Goal: Information Seeking & Learning: Learn about a topic

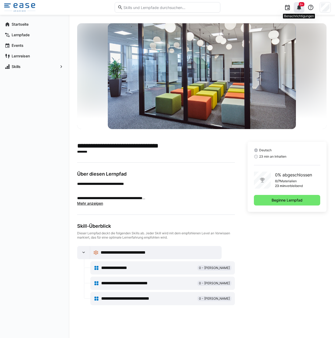
click at [299, 10] on eds-icon at bounding box center [299, 7] width 6 height 6
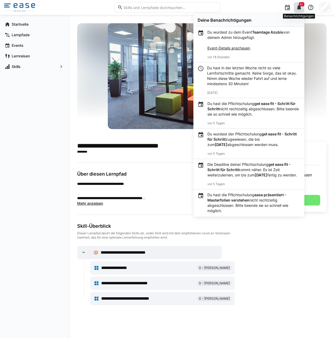
click at [299, 10] on eds-icon at bounding box center [299, 7] width 6 height 6
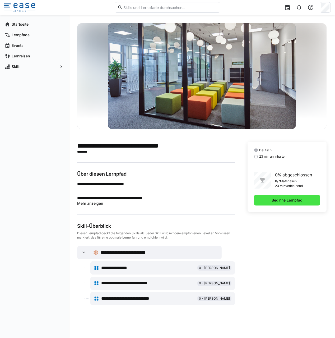
click at [270, 198] on span "Beginne Lernpfad" at bounding box center [287, 200] width 66 height 11
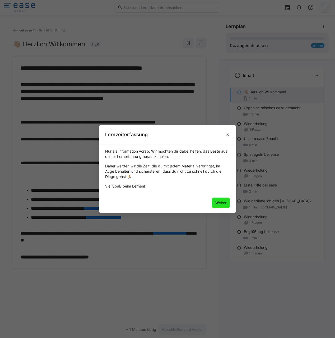
click at [222, 199] on span "Weiter" at bounding box center [221, 202] width 18 height 11
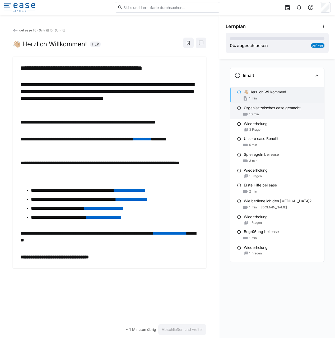
click at [263, 109] on p "Organisatorisches ease gemacht" at bounding box center [272, 107] width 57 height 5
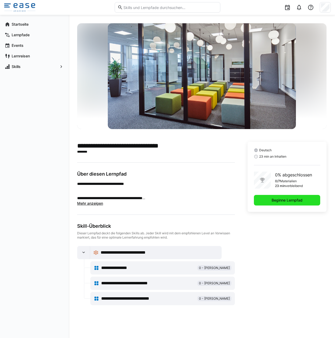
click at [272, 197] on span "Beginne Lernpfad" at bounding box center [287, 200] width 66 height 11
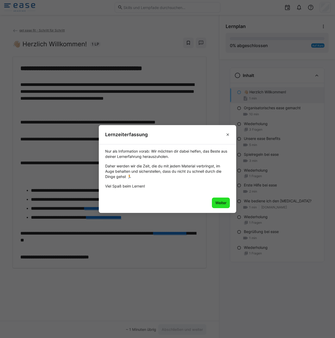
drag, startPoint x: 222, startPoint y: 204, endPoint x: 224, endPoint y: 197, distance: 7.4
click at [222, 204] on span "Weiter" at bounding box center [220, 202] width 13 height 5
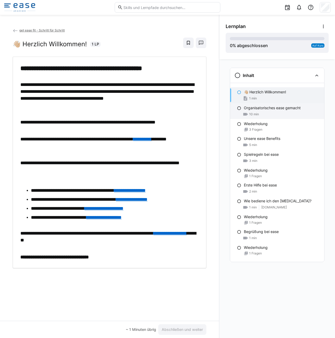
click at [270, 109] on p "Organisatorisches ease gemacht" at bounding box center [272, 107] width 57 height 5
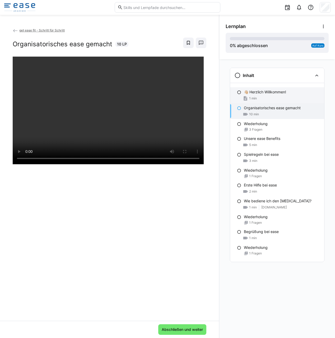
click at [268, 92] on p "👋🏼 Herzlich Willkommen!" at bounding box center [265, 91] width 42 height 5
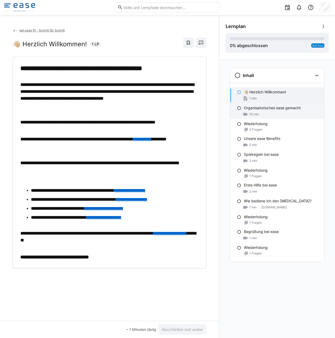
click at [272, 104] on div "Organisatorisches ease gemacht 10 min" at bounding box center [277, 111] width 94 height 16
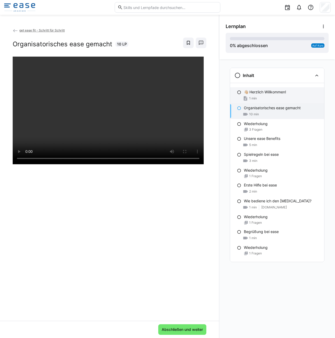
click at [252, 96] on span "1 min" at bounding box center [253, 98] width 8 height 4
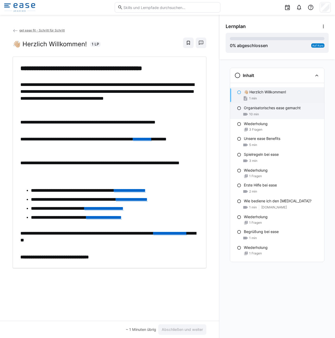
click at [287, 109] on p "Organisatorisches ease gemacht" at bounding box center [272, 107] width 57 height 5
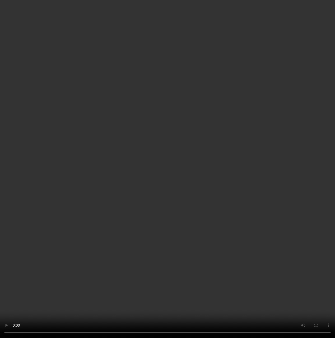
scroll to position [75, 0]
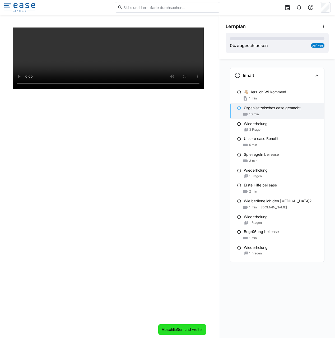
click at [170, 326] on span "Abschließen und weiter" at bounding box center [182, 329] width 48 height 11
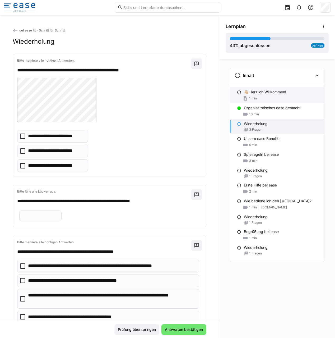
click at [239, 93] on eds-icon at bounding box center [239, 92] width 4 height 4
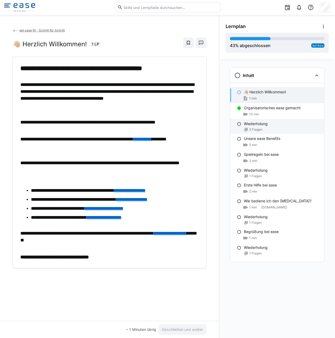
click at [268, 129] on div "3 Fragen" at bounding box center [282, 129] width 76 height 4
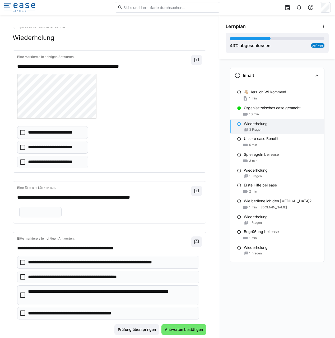
scroll to position [3, 0]
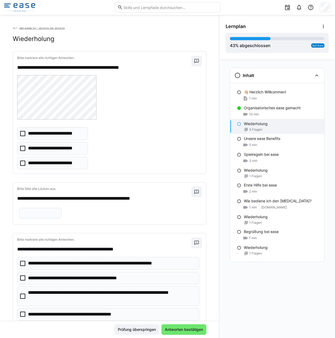
click at [24, 162] on icon at bounding box center [22, 162] width 5 height 5
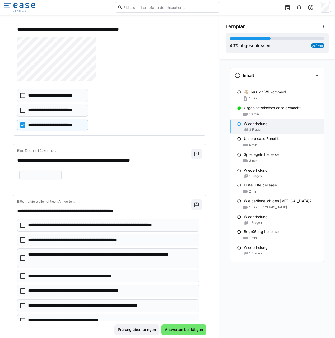
scroll to position [41, 0]
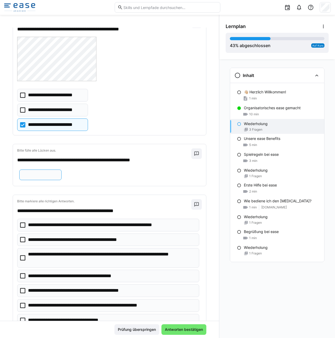
click at [59, 175] on input "text" at bounding box center [40, 174] width 36 height 5
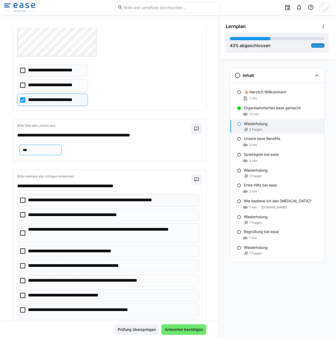
scroll to position [62, 0]
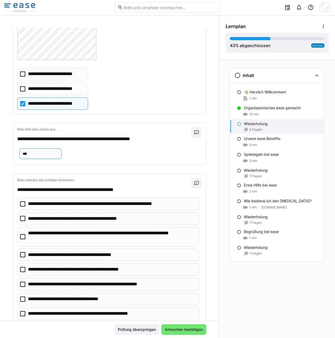
type input "***"
click at [21, 239] on icon at bounding box center [22, 236] width 5 height 5
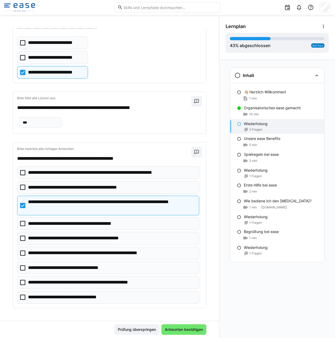
scroll to position [104, 0]
click at [22, 254] on icon at bounding box center [22, 252] width 5 height 5
click at [21, 264] on eds-checkbox "**********" at bounding box center [108, 267] width 182 height 13
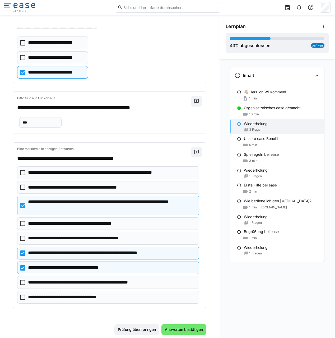
click at [22, 282] on icon at bounding box center [22, 281] width 5 height 5
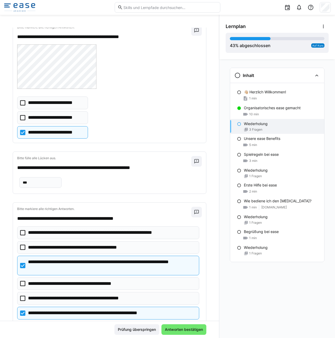
scroll to position [36, 0]
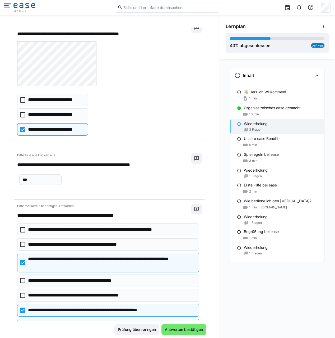
click at [24, 247] on icon at bounding box center [22, 243] width 5 height 5
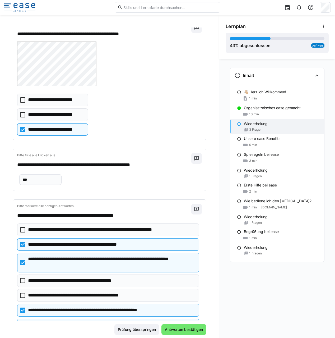
click at [21, 232] on icon at bounding box center [22, 229] width 5 height 5
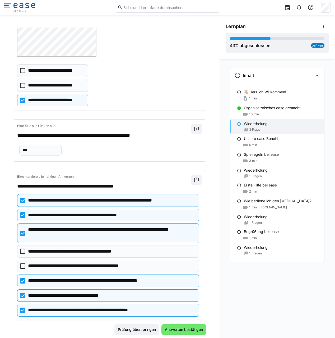
scroll to position [67, 0]
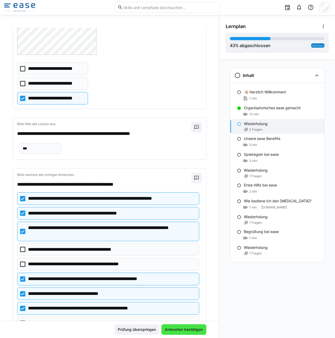
click at [175, 329] on span "Antworten bestätigen" at bounding box center [184, 328] width 40 height 5
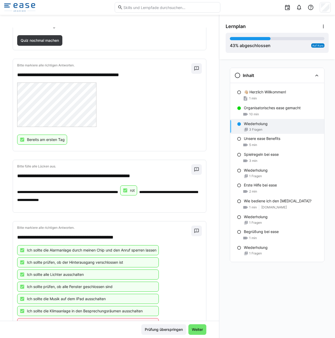
scroll to position [76, 0]
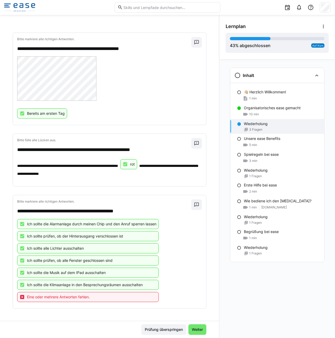
click at [81, 297] on span "Eine oder mehrere Antworten fehlen." at bounding box center [58, 296] width 63 height 5
click at [89, 298] on span "Eine oder mehrere Antworten fehlen." at bounding box center [58, 296] width 63 height 5
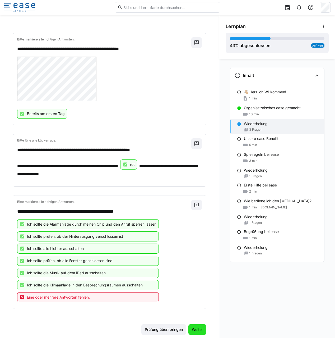
click at [202, 332] on span "Weiter" at bounding box center [197, 328] width 13 height 5
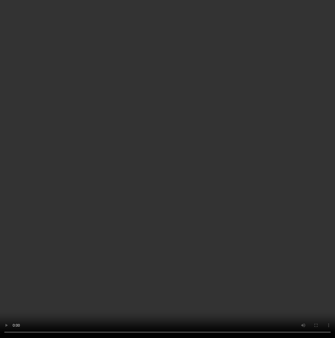
scroll to position [1, 0]
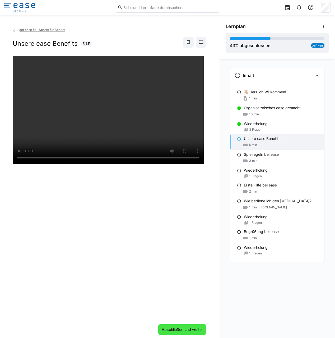
click at [176, 329] on span "Abschließen und weiter" at bounding box center [182, 328] width 43 height 5
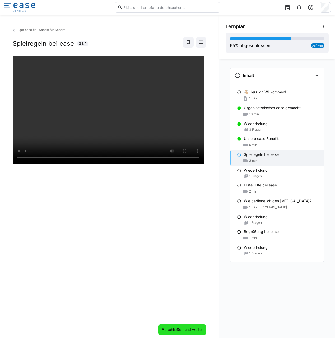
click at [162, 326] on span "Abschließen und weiter" at bounding box center [182, 329] width 48 height 11
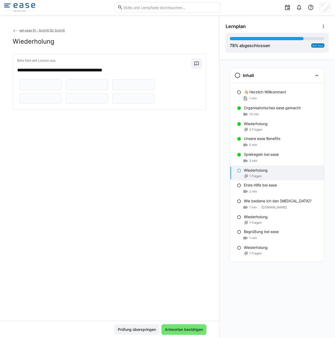
click at [32, 90] on eds-input at bounding box center [40, 84] width 42 height 11
type input "*****"
click at [69, 87] on input "text" at bounding box center [87, 84] width 36 height 5
type input "**********"
drag, startPoint x: 46, startPoint y: 105, endPoint x: 23, endPoint y: 104, distance: 23.3
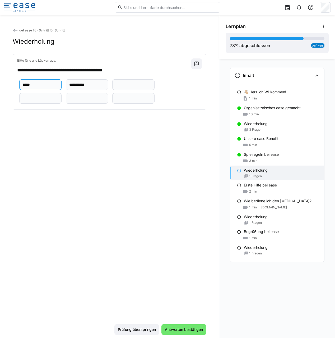
click at [23, 90] on eds-input "*****" at bounding box center [40, 84] width 42 height 11
type input "******"
click at [115, 87] on input "text" at bounding box center [133, 84] width 36 height 5
drag, startPoint x: 116, startPoint y: 130, endPoint x: 101, endPoint y: 130, distance: 15.3
click at [112, 90] on eds-input "****" at bounding box center [133, 84] width 42 height 11
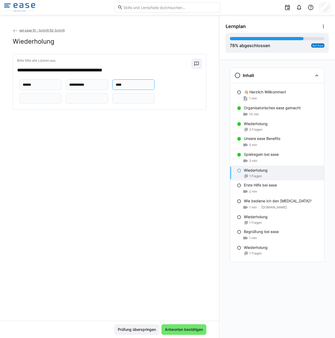
type input "****"
click at [44, 101] on input "text" at bounding box center [40, 98] width 36 height 5
type input "*"
type input "******"
click at [77, 104] on eds-input at bounding box center [87, 98] width 42 height 11
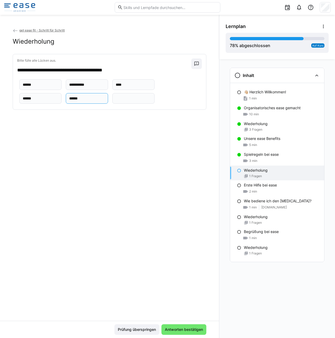
type input "******"
click at [130, 101] on input "text" at bounding box center [133, 98] width 36 height 5
type input "**********"
click at [189, 329] on span "Antworten bestätigen" at bounding box center [184, 328] width 40 height 5
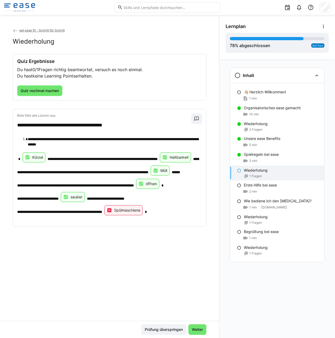
drag, startPoint x: 144, startPoint y: 218, endPoint x: 144, endPoint y: 221, distance: 3.0
click at [143, 215] on div "Spülmaschiene" at bounding box center [123, 210] width 38 height 10
click at [140, 213] on p "Spülmaschiene" at bounding box center [127, 209] width 26 height 5
click at [134, 213] on p "Spülmaschiene" at bounding box center [127, 209] width 26 height 5
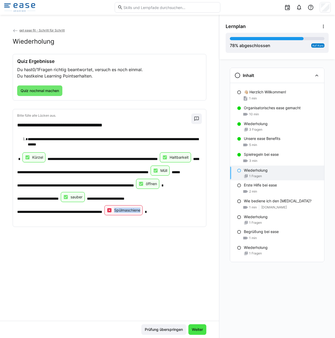
click at [199, 330] on span "Weiter" at bounding box center [197, 328] width 13 height 5
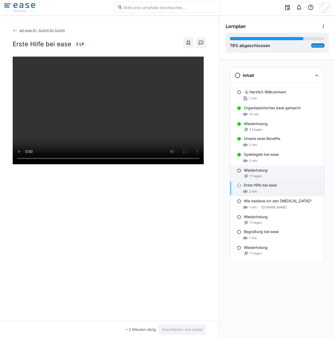
click at [261, 174] on span "1 Fragen" at bounding box center [255, 176] width 13 height 4
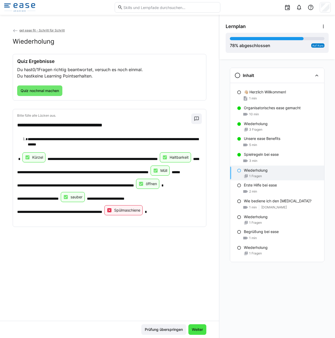
click at [197, 330] on span "Weiter" at bounding box center [197, 328] width 13 height 5
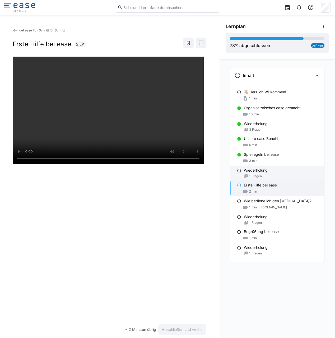
click at [258, 177] on span "1 Fragen" at bounding box center [255, 176] width 13 height 4
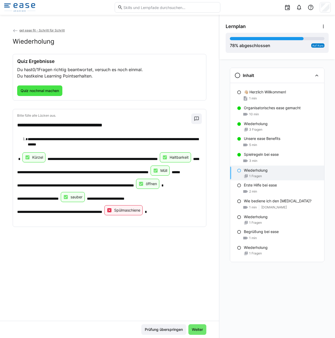
click at [51, 86] on span "Quiz nochmal machen" at bounding box center [39, 90] width 45 height 11
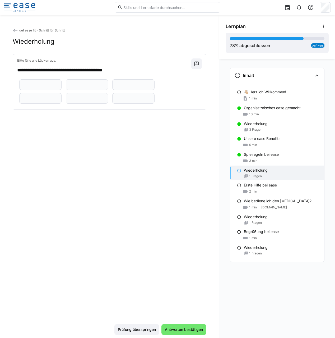
click at [39, 90] on eds-input at bounding box center [40, 84] width 42 height 11
click at [139, 101] on input "text" at bounding box center [133, 98] width 36 height 5
type input "**********"
click at [99, 101] on input "text" at bounding box center [87, 98] width 36 height 5
type input "******"
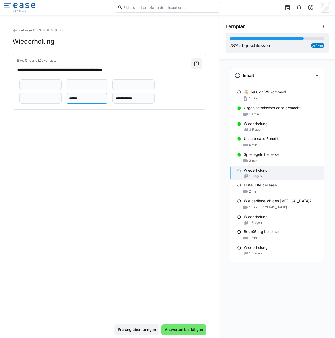
click at [43, 101] on input "text" at bounding box center [40, 98] width 36 height 5
type input "******"
click at [132, 87] on input "text" at bounding box center [133, 84] width 36 height 5
click at [115, 87] on input "****" at bounding box center [133, 84] width 36 height 5
type input "****"
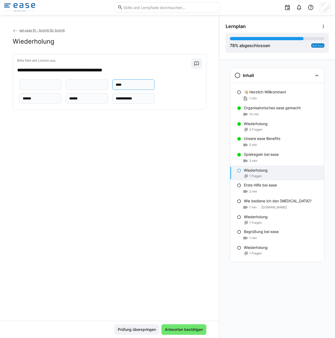
click at [69, 87] on input "text" at bounding box center [87, 84] width 36 height 5
click at [67, 90] on eds-input "**********" at bounding box center [87, 84] width 42 height 11
click at [69, 87] on input "**********" at bounding box center [87, 84] width 36 height 5
type input "**********"
click at [38, 87] on input "text" at bounding box center [40, 84] width 36 height 5
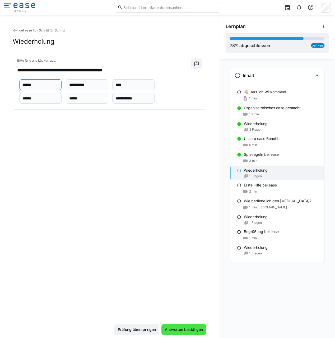
type input "******"
click at [192, 325] on span "Antworten bestätigen" at bounding box center [183, 329] width 45 height 11
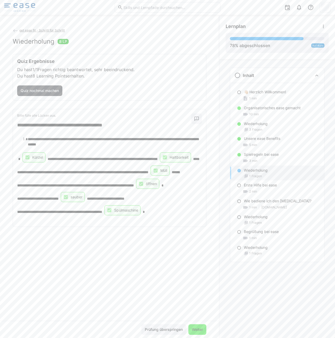
click at [193, 327] on span "Weiter" at bounding box center [197, 328] width 13 height 5
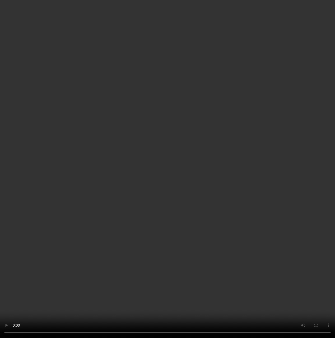
scroll to position [0, 0]
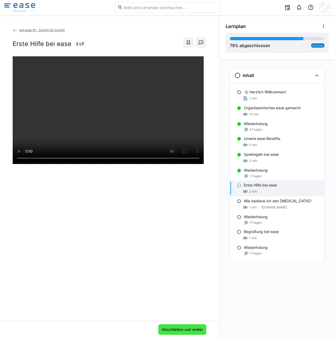
click at [181, 329] on span "Abschließen und weiter" at bounding box center [182, 328] width 43 height 5
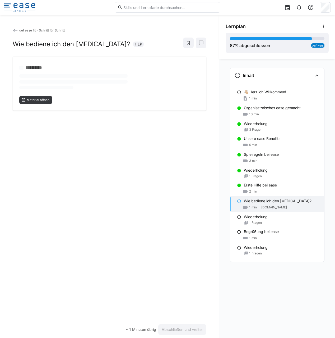
scroll to position [0, 0]
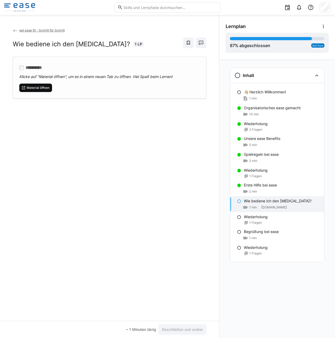
click at [48, 87] on span "Material öffnen" at bounding box center [38, 88] width 24 height 4
click at [37, 88] on span "Material öffnen" at bounding box center [38, 88] width 24 height 4
click at [180, 331] on span "Abschließen und weiter" at bounding box center [182, 328] width 43 height 5
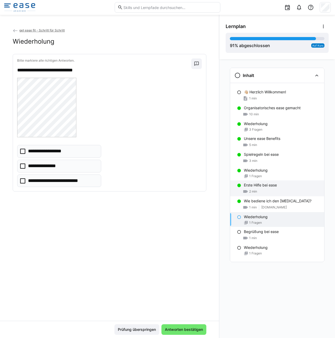
click at [286, 185] on div "Erste Hilfe bei ease" at bounding box center [282, 184] width 76 height 5
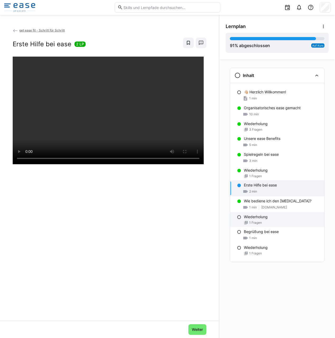
click at [275, 216] on div "Wiederholung" at bounding box center [282, 216] width 76 height 5
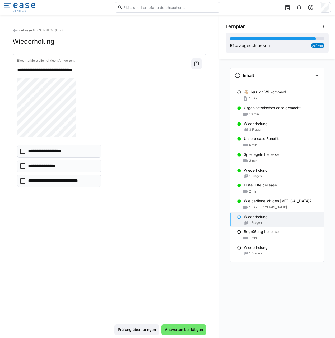
click at [24, 150] on icon at bounding box center [22, 150] width 5 height 5
click at [197, 330] on span "Antworten bestätigen" at bounding box center [184, 328] width 40 height 5
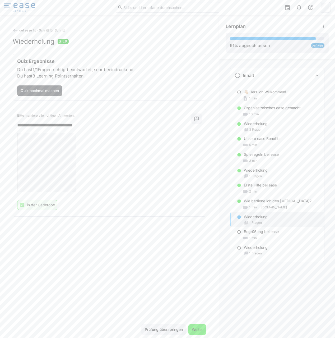
click at [197, 330] on span "Weiter" at bounding box center [197, 328] width 13 height 5
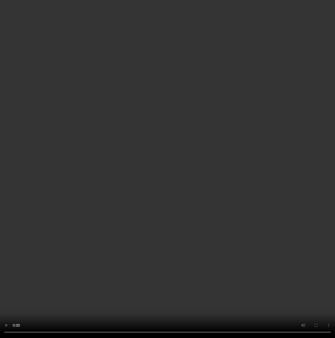
scroll to position [1, 0]
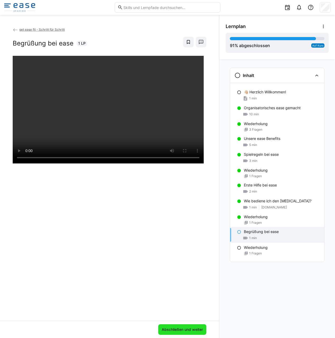
click at [184, 331] on span "Abschließen und weiter" at bounding box center [182, 328] width 43 height 5
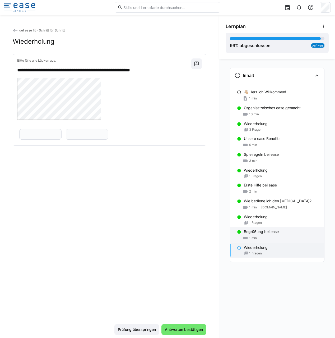
click at [270, 237] on div "1 min" at bounding box center [282, 237] width 76 height 5
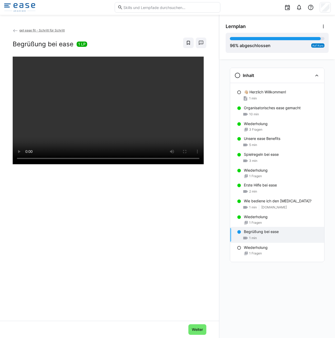
click at [261, 239] on div "1 min" at bounding box center [282, 237] width 76 height 5
click at [256, 248] on p "Wiederholung" at bounding box center [256, 247] width 24 height 5
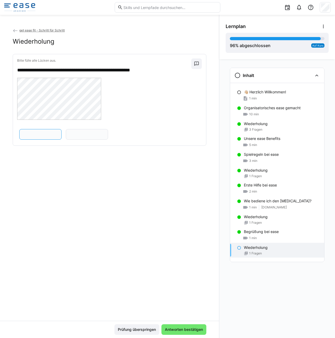
click at [59, 135] on input "text" at bounding box center [40, 134] width 36 height 5
type input "**********"
click at [77, 137] on input "text" at bounding box center [87, 134] width 36 height 5
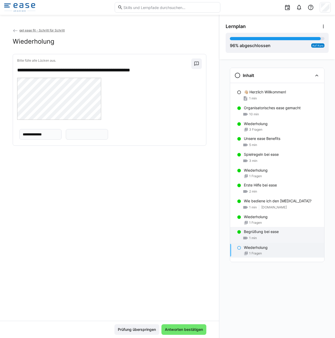
click at [257, 231] on p "Begrüßung bei ease" at bounding box center [261, 231] width 35 height 5
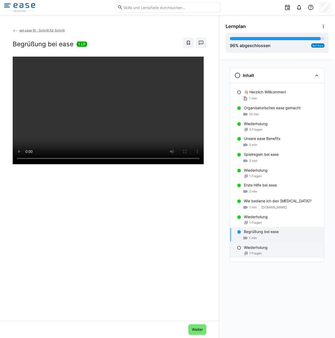
click at [247, 245] on p "Wiederholung" at bounding box center [256, 247] width 24 height 5
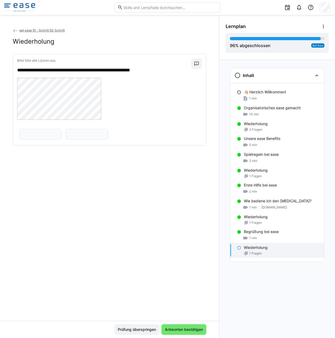
click at [68, 139] on eds-input at bounding box center [87, 134] width 42 height 11
type input "**********"
click at [59, 134] on input "text" at bounding box center [40, 134] width 36 height 5
type input "**********"
click at [177, 330] on span "Antworten bestätigen" at bounding box center [184, 328] width 40 height 5
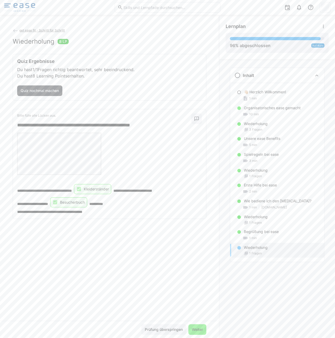
click at [197, 330] on span "Weiter" at bounding box center [197, 328] width 13 height 5
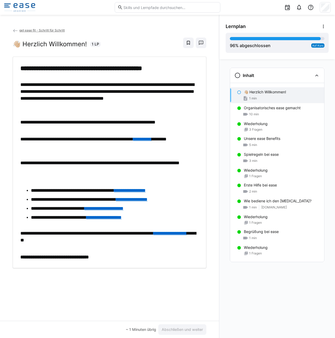
click at [255, 94] on p "👋🏼 Herzlich Willkommen!" at bounding box center [265, 91] width 42 height 5
click at [184, 331] on span "Abschließen und weiter" at bounding box center [182, 328] width 43 height 5
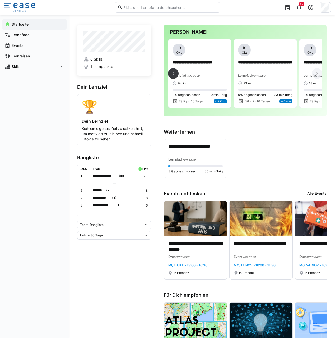
scroll to position [0, 158]
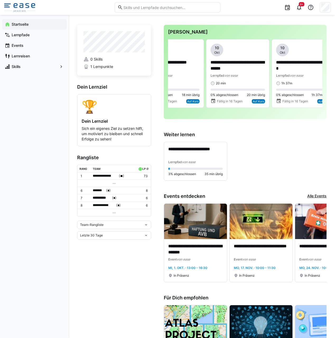
click at [162, 7] on input "text" at bounding box center [170, 7] width 95 height 5
click at [62, 115] on div "Startseite Lernpfade Events Lernreisen Skills" at bounding box center [34, 176] width 69 height 323
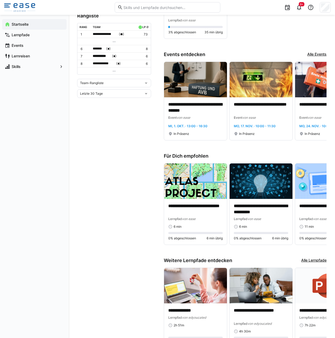
scroll to position [169, 0]
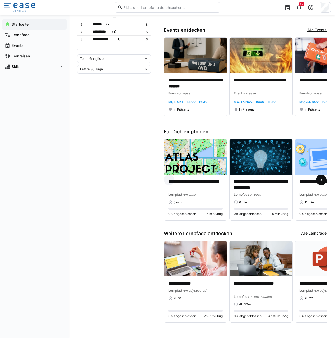
click at [323, 178] on eds-icon at bounding box center [321, 179] width 5 height 5
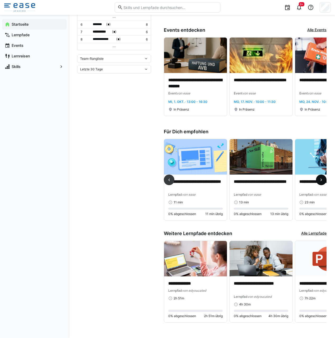
click at [323, 178] on eds-icon at bounding box center [321, 179] width 5 height 5
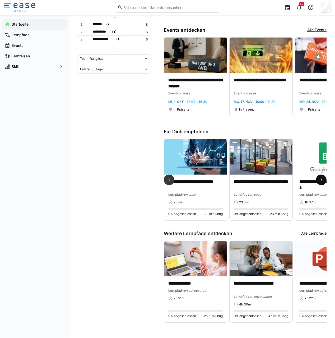
click at [323, 178] on eds-icon at bounding box center [321, 179] width 5 height 5
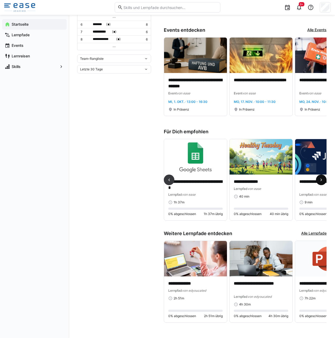
click at [323, 178] on eds-icon at bounding box center [321, 179] width 5 height 5
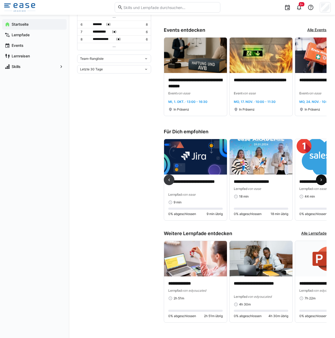
click at [323, 178] on eds-icon at bounding box center [321, 179] width 5 height 5
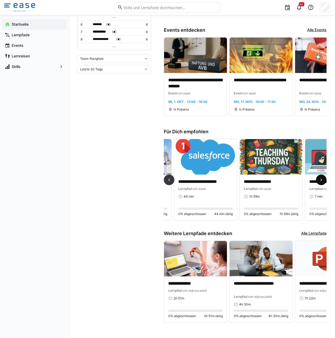
click at [323, 178] on eds-icon at bounding box center [321, 179] width 5 height 5
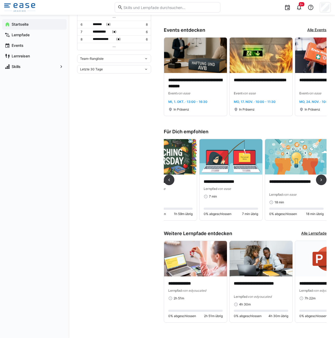
scroll to position [0, 752]
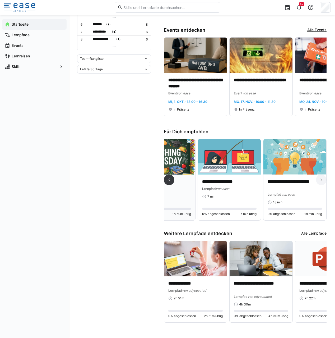
click at [186, 153] on img at bounding box center [163, 156] width 63 height 35
click at [186, 153] on app-root "**********" at bounding box center [167, 78] width 335 height 489
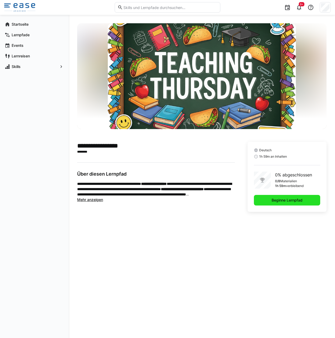
click at [278, 196] on span "Beginne Lernpfad" at bounding box center [287, 200] width 66 height 11
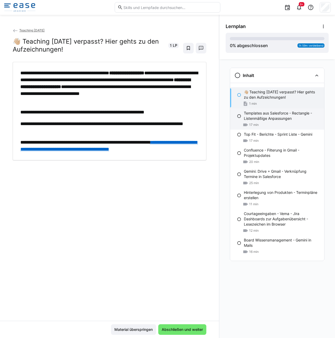
click at [242, 115] on div "Templates aus Salesforce - Rectangle - Listenmäßige Anpassungen 17 min" at bounding box center [277, 118] width 94 height 21
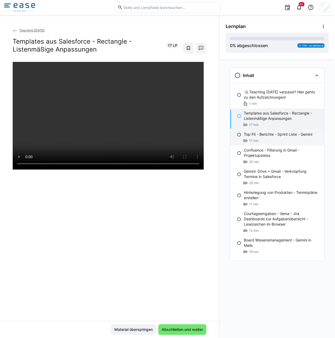
click at [266, 141] on div "17 min" at bounding box center [282, 140] width 76 height 5
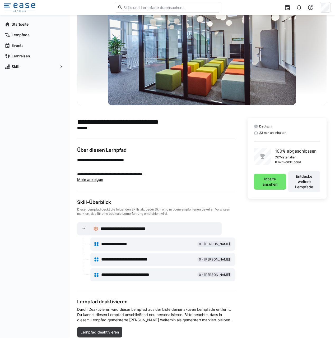
scroll to position [38, 0]
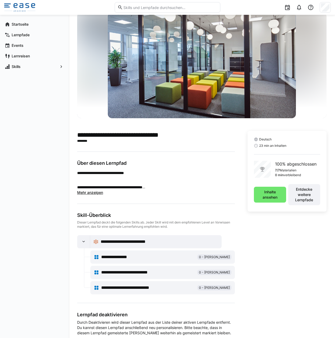
scroll to position [12, 0]
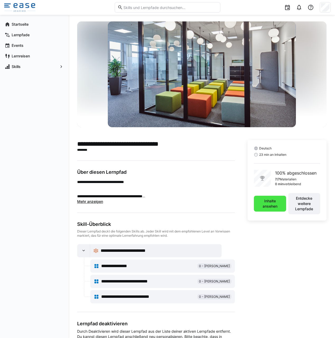
scroll to position [1, 0]
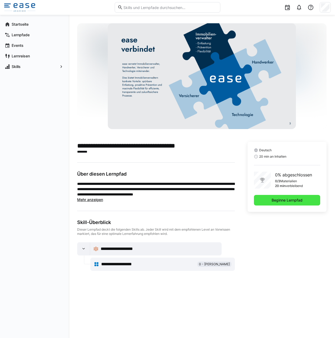
click at [266, 199] on span "Beginne Lernpfad" at bounding box center [287, 200] width 66 height 11
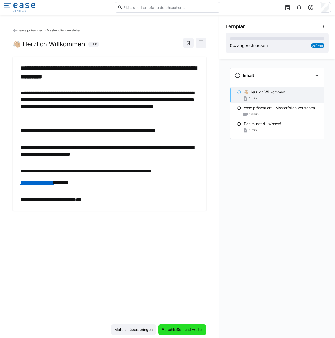
click at [175, 331] on span "Abschließen und weiter" at bounding box center [182, 328] width 43 height 5
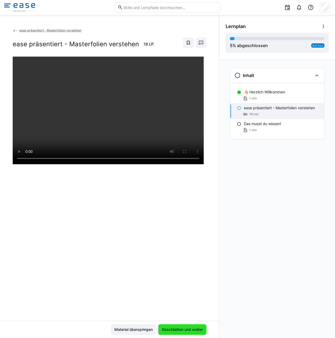
click at [181, 330] on span "Abschließen und weiter" at bounding box center [182, 328] width 43 height 5
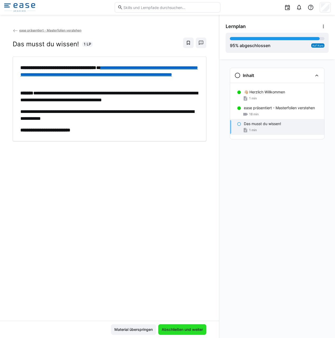
click at [196, 326] on span "Abschließen und weiter" at bounding box center [182, 329] width 48 height 11
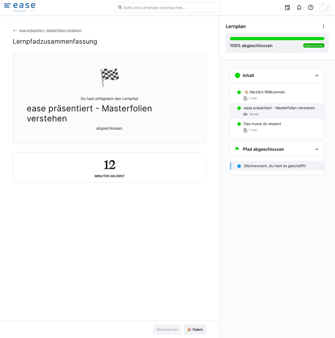
click at [255, 115] on span "18 min" at bounding box center [254, 114] width 10 height 4
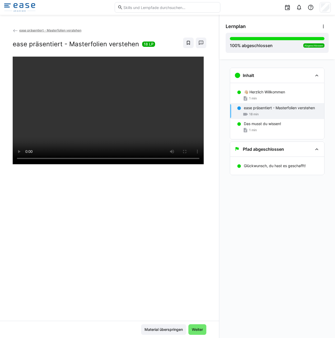
click at [199, 169] on div at bounding box center [110, 226] width 194 height 338
click at [138, 166] on div at bounding box center [110, 226] width 194 height 338
click at [191, 328] on span "Weiter" at bounding box center [197, 328] width 13 height 5
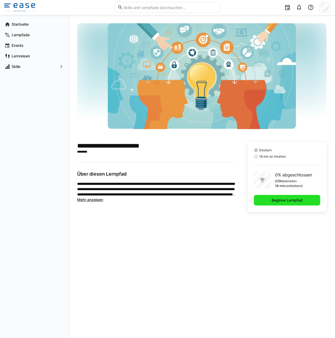
click at [283, 198] on span "Beginne Lernpfad" at bounding box center [287, 199] width 32 height 5
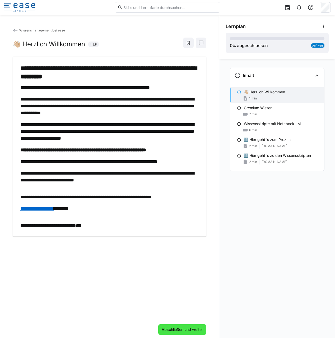
click at [198, 328] on span "Abschließen und weiter" at bounding box center [182, 328] width 43 height 5
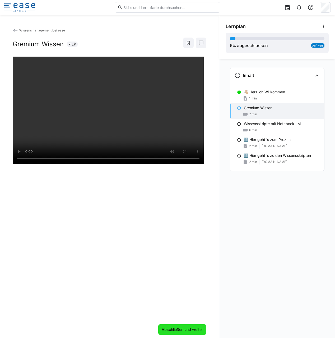
click at [183, 334] on span "Abschließen und weiter" at bounding box center [182, 329] width 48 height 11
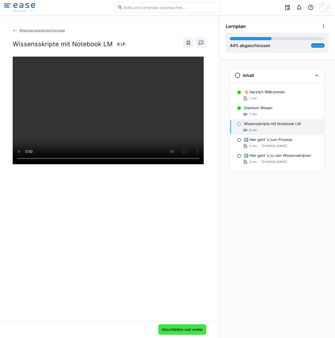
click at [172, 329] on span "Abschließen und weiter" at bounding box center [182, 328] width 43 height 5
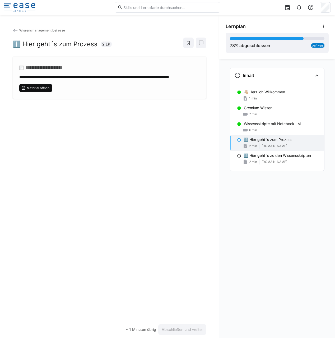
click at [34, 90] on span "Material öffnen" at bounding box center [38, 88] width 24 height 4
click at [193, 332] on span "Abschließen und weiter" at bounding box center [182, 328] width 43 height 5
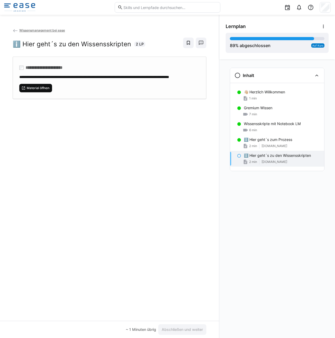
click at [30, 90] on span "Material öffnen" at bounding box center [38, 88] width 24 height 4
click at [188, 326] on span "Abschließen und weiter" at bounding box center [182, 328] width 43 height 5
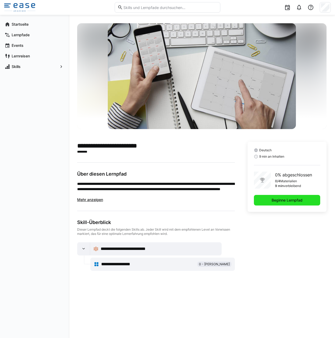
click at [289, 200] on span "Beginne Lernpfad" at bounding box center [287, 199] width 32 height 5
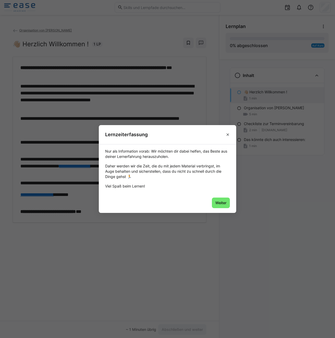
drag, startPoint x: 217, startPoint y: 202, endPoint x: 221, endPoint y: 195, distance: 7.1
click at [217, 202] on span "Weiter" at bounding box center [220, 202] width 13 height 5
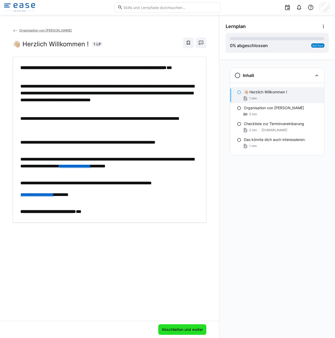
click at [166, 327] on span "Abschließen und weiter" at bounding box center [182, 328] width 43 height 5
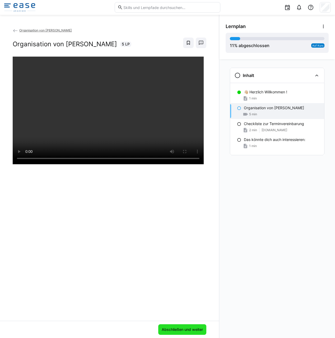
click at [186, 328] on span "Abschließen und weiter" at bounding box center [182, 328] width 43 height 5
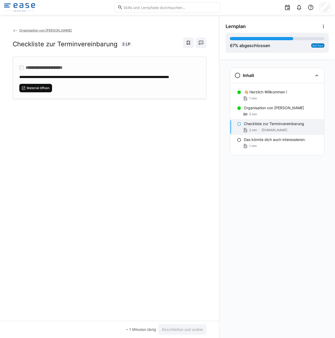
click at [40, 90] on span "Material öffnen" at bounding box center [35, 88] width 33 height 8
click at [46, 90] on span "Material öffnen" at bounding box center [38, 88] width 24 height 4
click at [185, 326] on span "Abschließen und weiter" at bounding box center [182, 329] width 48 height 11
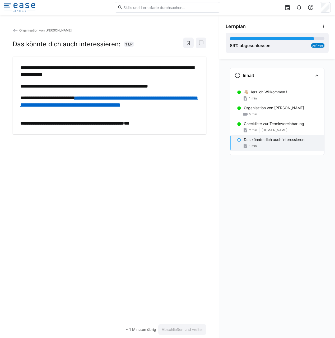
click at [106, 102] on link "**********" at bounding box center [109, 101] width 178 height 12
click at [183, 329] on span "Abschließen und weiter" at bounding box center [182, 328] width 43 height 5
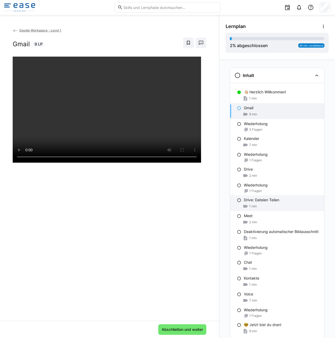
scroll to position [19, 0]
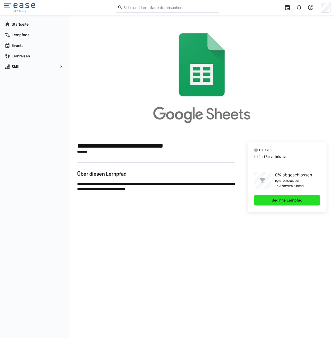
click at [292, 197] on span "Beginne Lernpfad" at bounding box center [287, 200] width 66 height 11
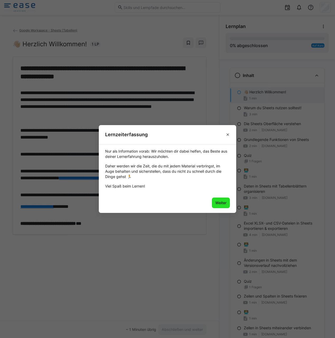
click at [224, 199] on span "Weiter" at bounding box center [221, 202] width 18 height 11
